Goal: Task Accomplishment & Management: Use online tool/utility

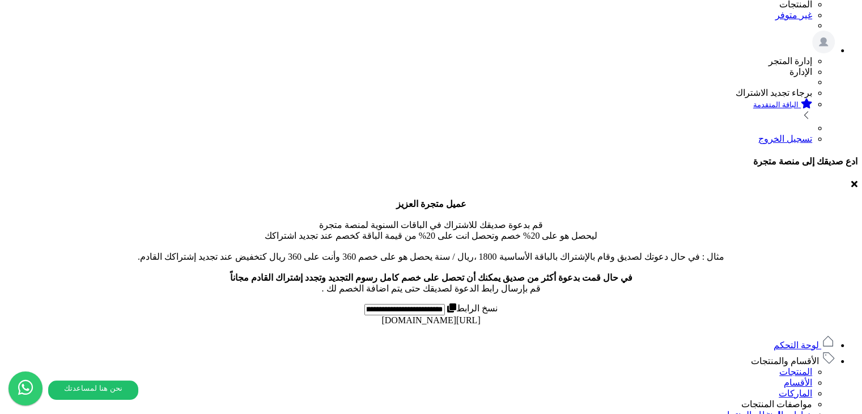
scroll to position [283, 0]
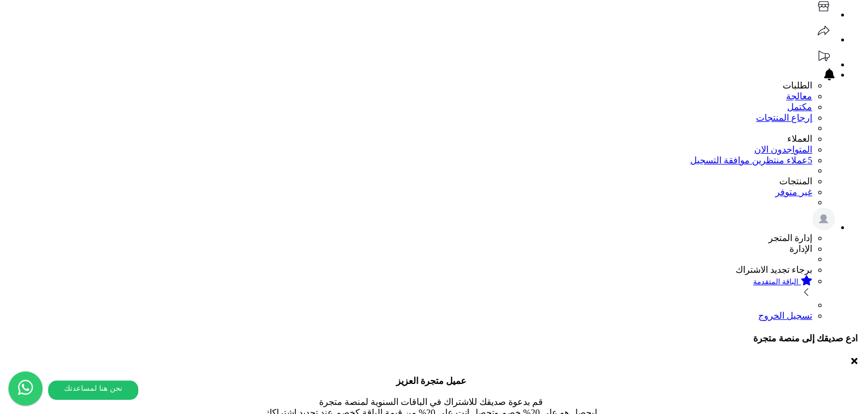
scroll to position [170, 0]
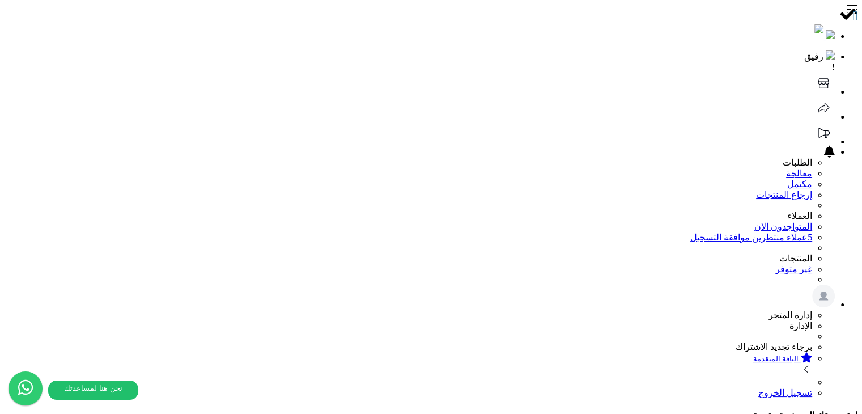
click at [812, 72] on icon at bounding box center [823, 83] width 23 height 23
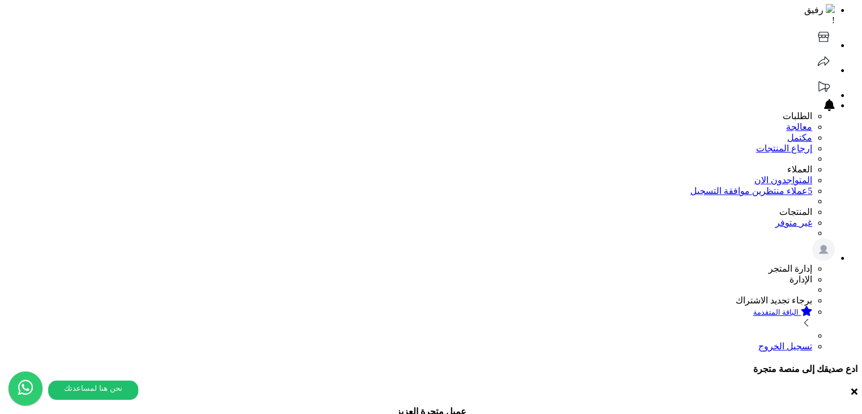
scroll to position [100, 0]
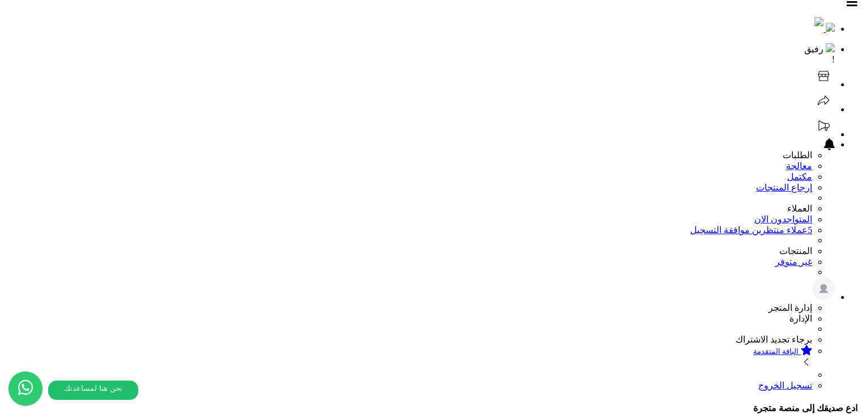
scroll to position [57, 0]
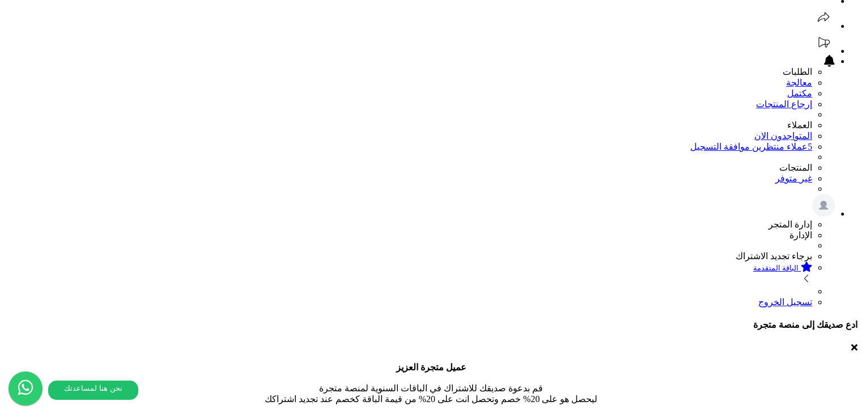
scroll to position [342, 0]
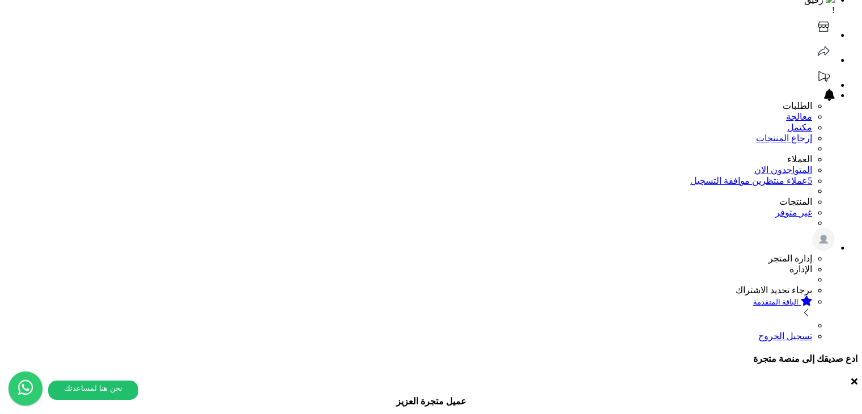
scroll to position [299, 0]
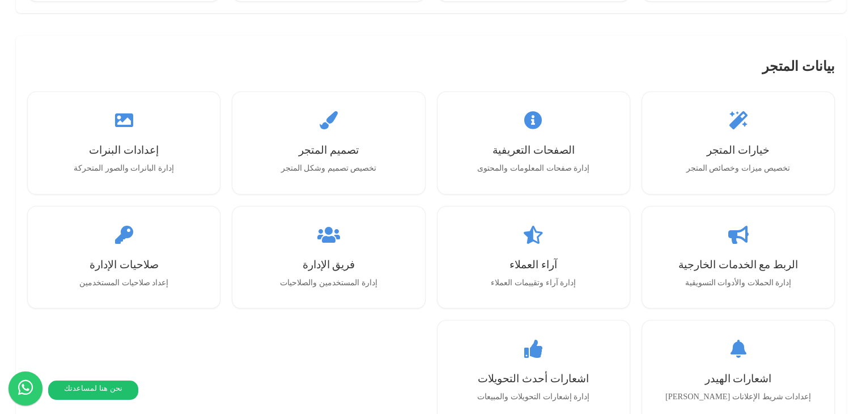
scroll to position [1086, 0]
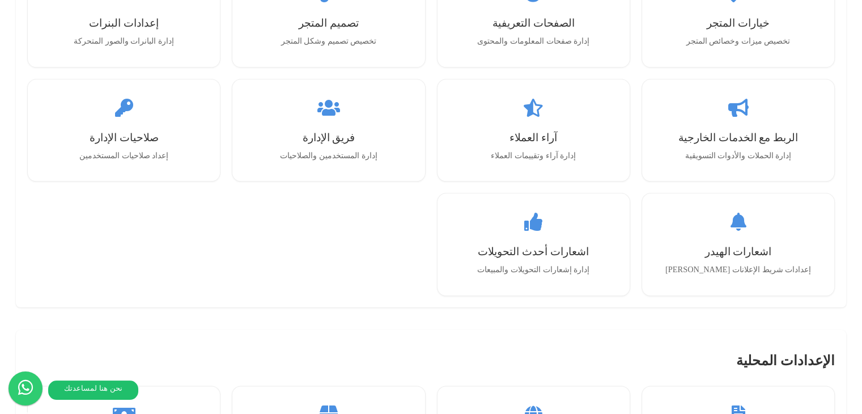
scroll to position [1304, 0]
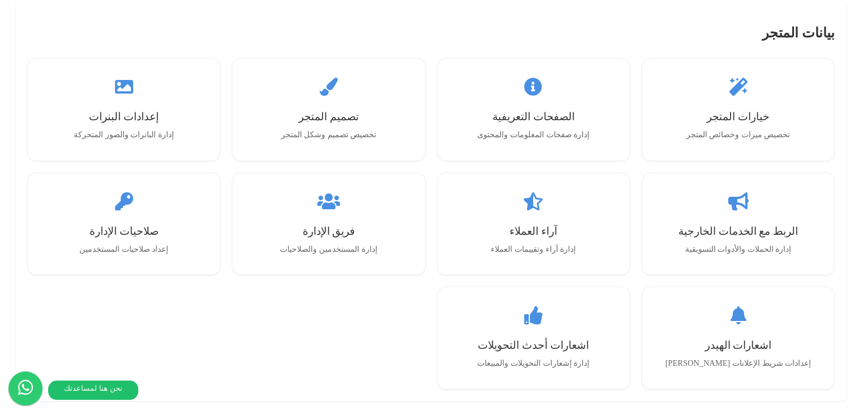
scroll to position [1408, 0]
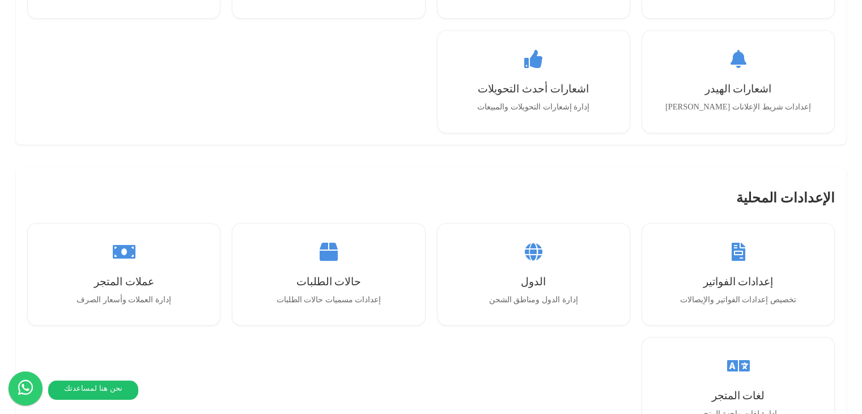
click at [181, 330] on div "الإعدادات الاساسية بيانات المتجر إدارة البيانات الأساسية للمتجر وإعداداته الشحن…" at bounding box center [431, 231] width 853 height 1376
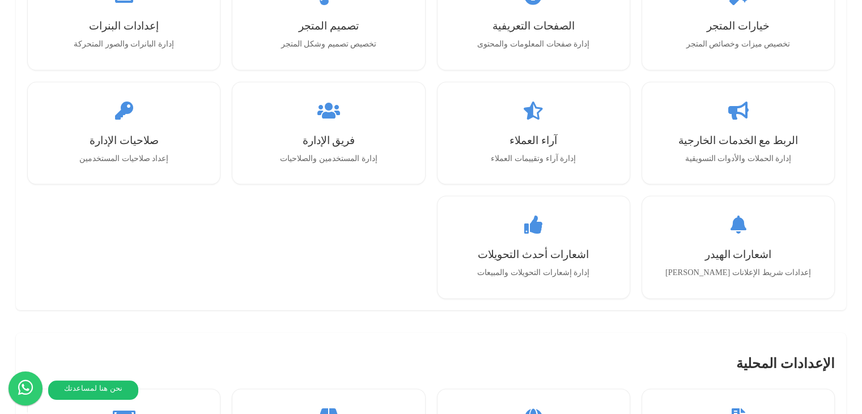
scroll to position [1295, 0]
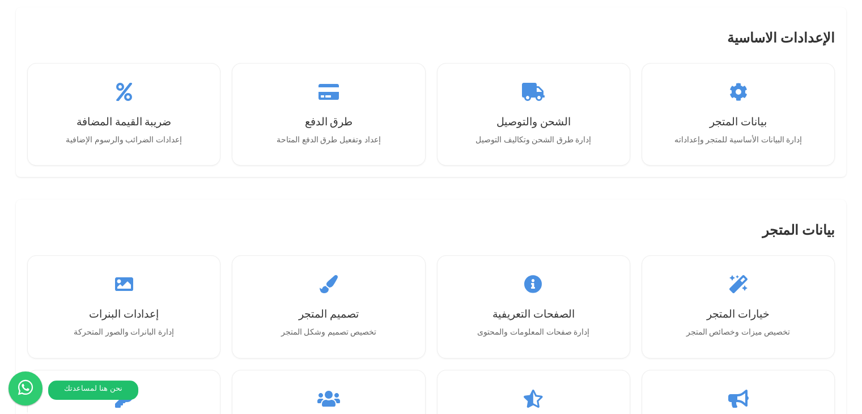
scroll to position [558, 0]
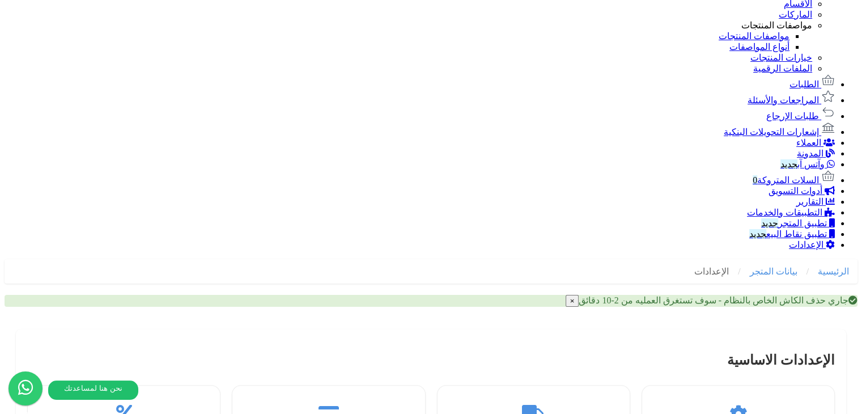
scroll to position [624, 0]
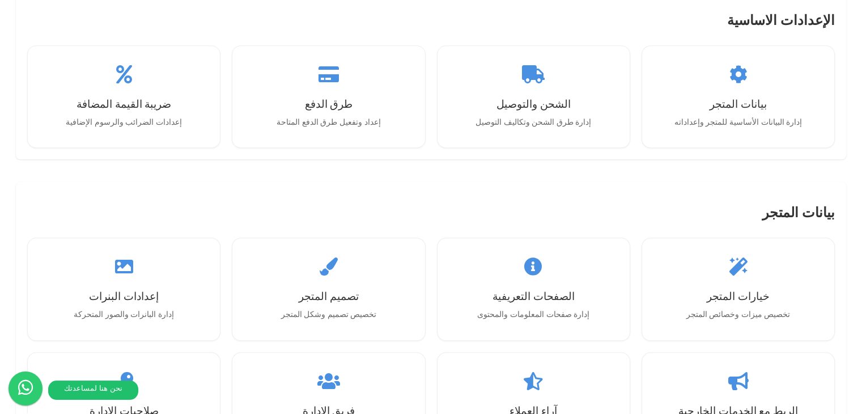
scroll to position [1020, 0]
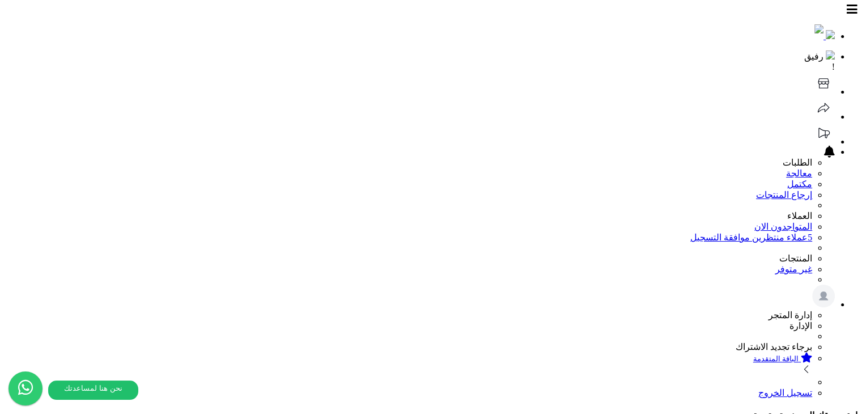
drag, startPoint x: 393, startPoint y: 57, endPoint x: 707, endPoint y: 61, distance: 313.5
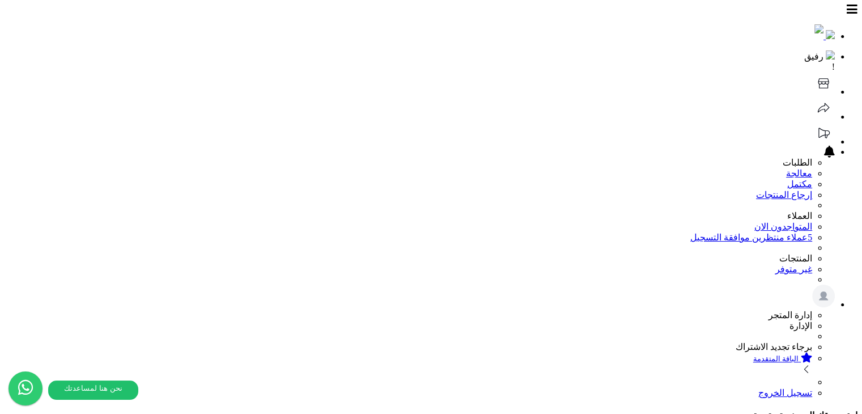
drag, startPoint x: 400, startPoint y: 64, endPoint x: 722, endPoint y: 69, distance: 322.0
